Goal: Transaction & Acquisition: Purchase product/service

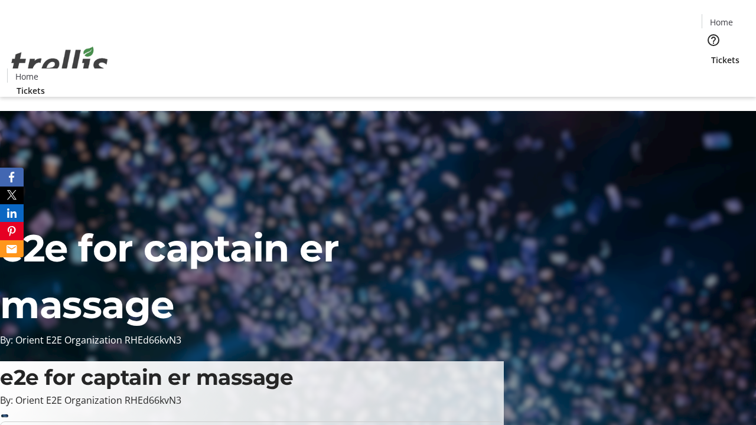
click at [711, 54] on span "Tickets" at bounding box center [725, 60] width 28 height 12
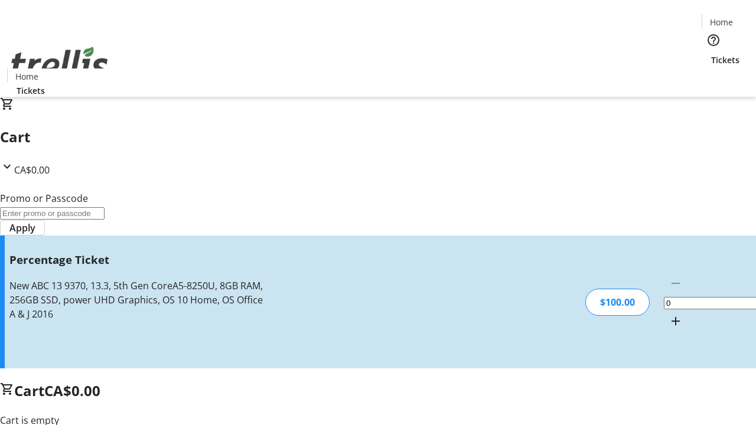
click at [668, 314] on mat-icon "Increment by one" at bounding box center [675, 321] width 14 height 14
type input "1"
type input "BAR"
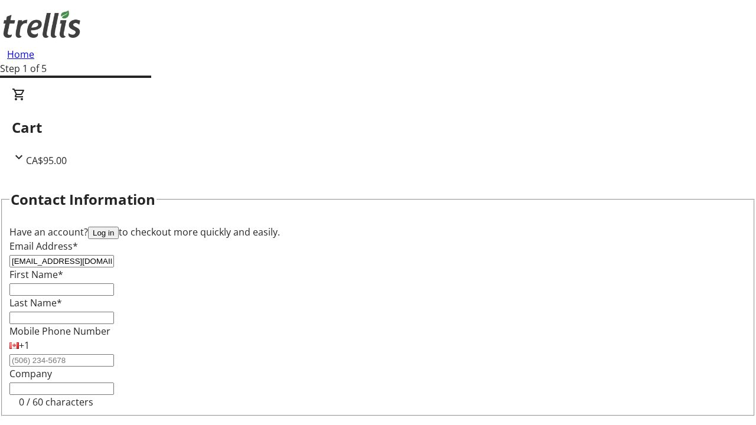
type input "[EMAIL_ADDRESS][DOMAIN_NAME]"
type input "[PERSON_NAME]"
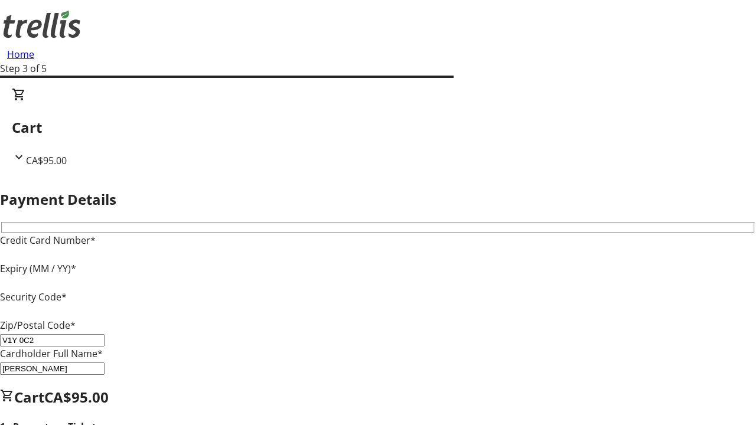
type input "V1Y 0C2"
